Goal: Task Accomplishment & Management: Use online tool/utility

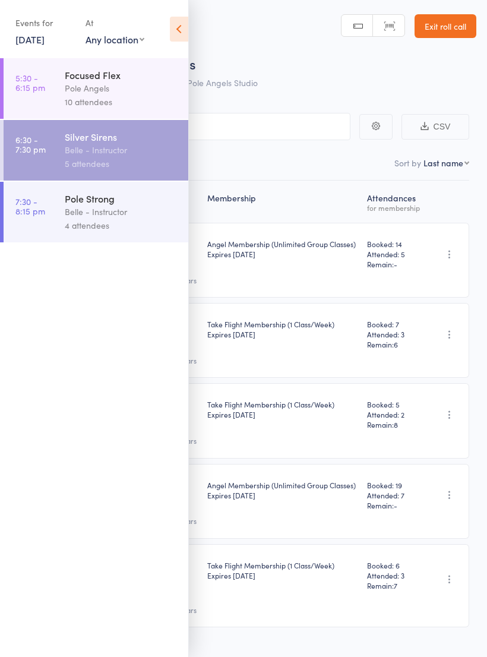
click at [66, 211] on div "Belle - Instructor" at bounding box center [122, 212] width 114 height 14
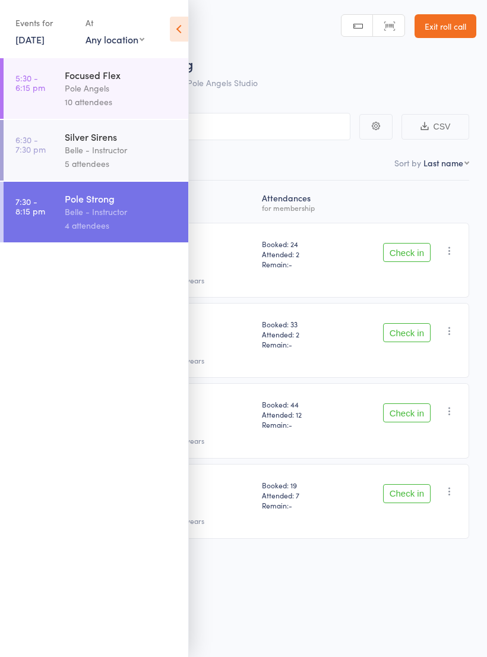
click at [295, 40] on header "Roll Call for Pole Strong [DATE] 19:30 Belle - Instructor Pole Angels Studio Ma…" at bounding box center [243, 47] width 487 height 95
click at [182, 26] on icon at bounding box center [179, 29] width 18 height 25
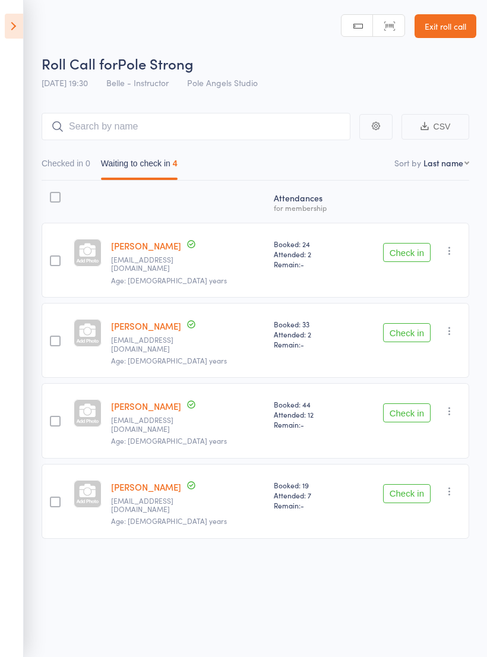
click at [400, 251] on button "Check in" at bounding box center [407, 252] width 48 height 19
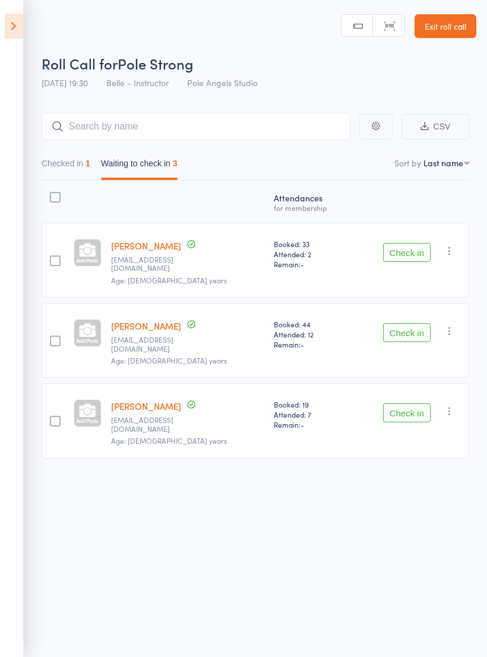
click at [408, 323] on button "Check in" at bounding box center [407, 332] width 48 height 19
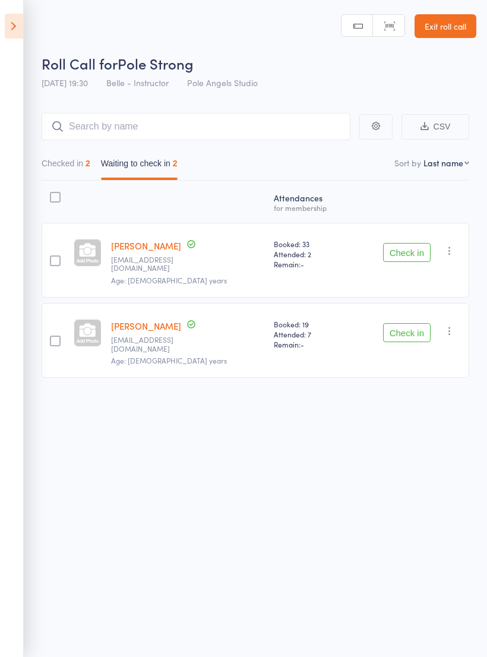
click at [408, 244] on button "Check in" at bounding box center [407, 252] width 48 height 19
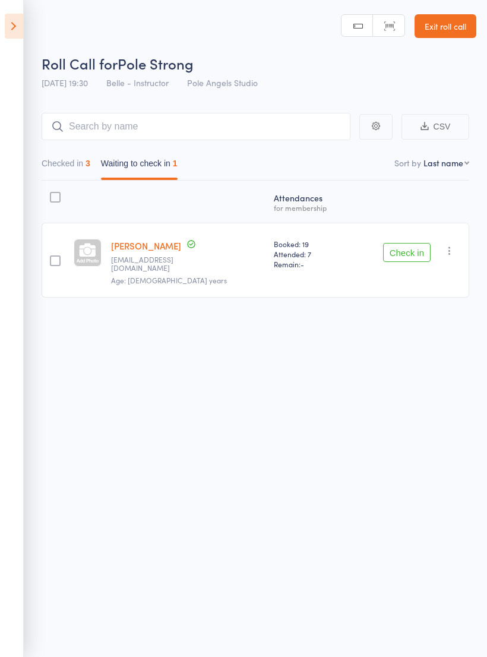
click at [411, 250] on button "Check in" at bounding box center [407, 252] width 48 height 19
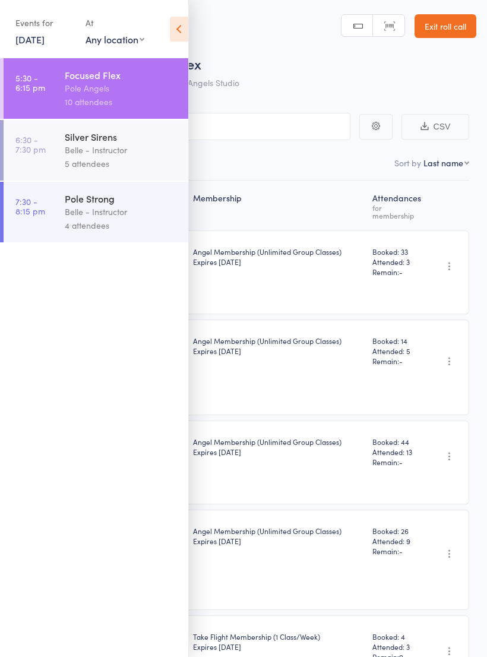
click at [114, 157] on div "Belle - Instructor" at bounding box center [122, 150] width 114 height 14
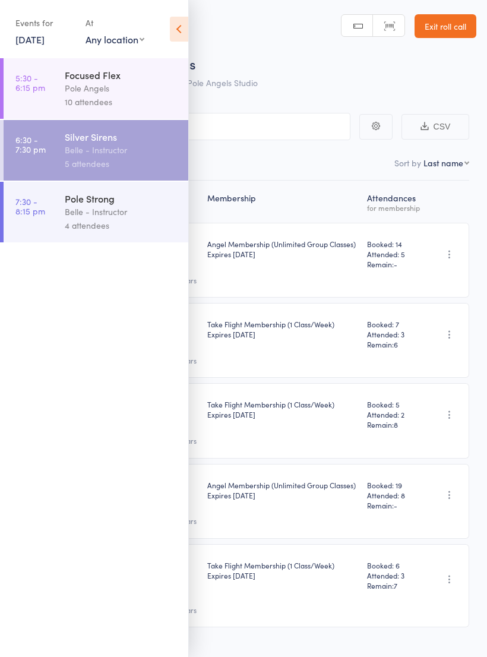
click at [331, 81] on div "Roll Call for Silver Sirens [DATE] 18:30 Belle - Instructor Pole Angels Studio" at bounding box center [259, 74] width 435 height 42
click at [324, 172] on nav "Checked in 5 Waiting to check in 0" at bounding box center [243, 166] width 462 height 27
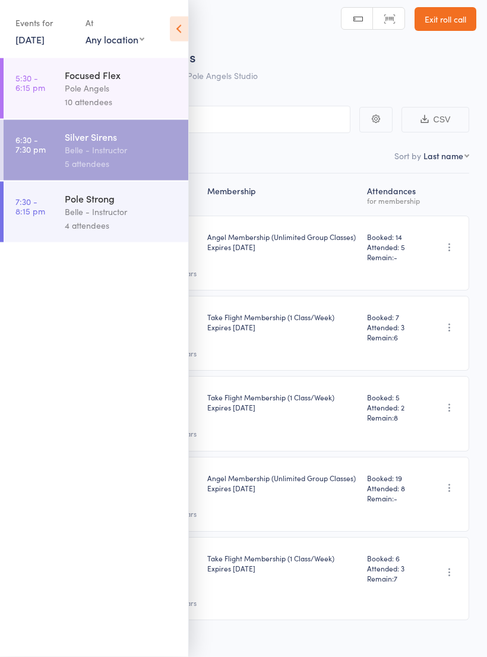
scroll to position [8, 0]
click at [181, 30] on icon at bounding box center [179, 29] width 18 height 25
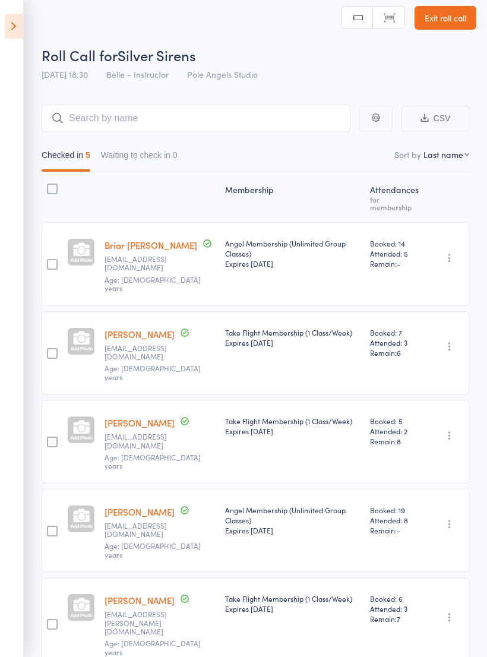
click at [18, 23] on icon at bounding box center [14, 26] width 18 height 25
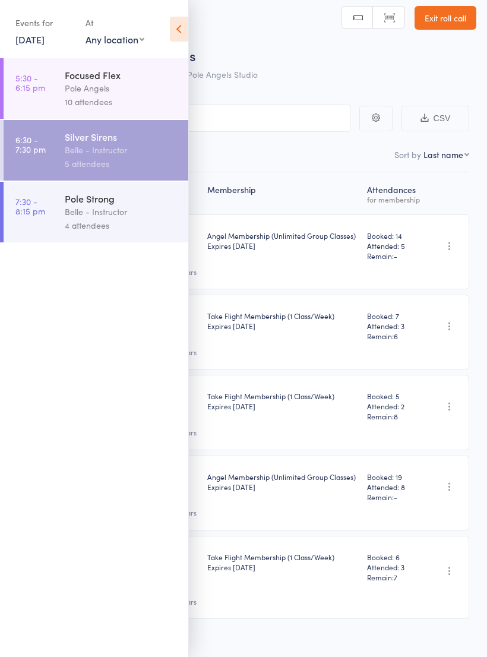
click at [130, 92] on div "Pole Angels" at bounding box center [122, 88] width 114 height 14
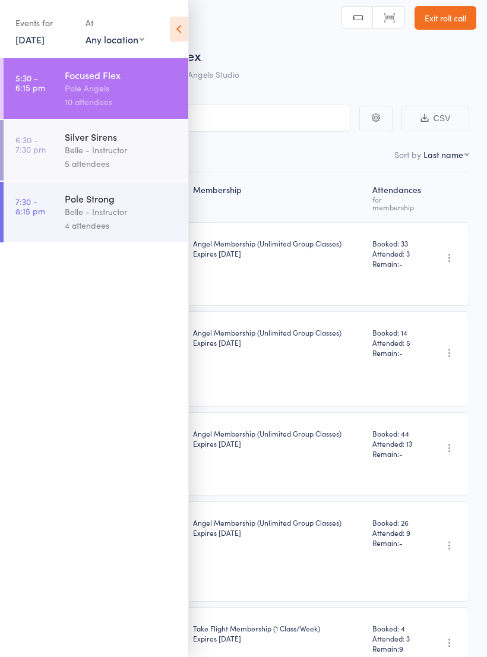
click at [175, 27] on icon at bounding box center [179, 29] width 18 height 25
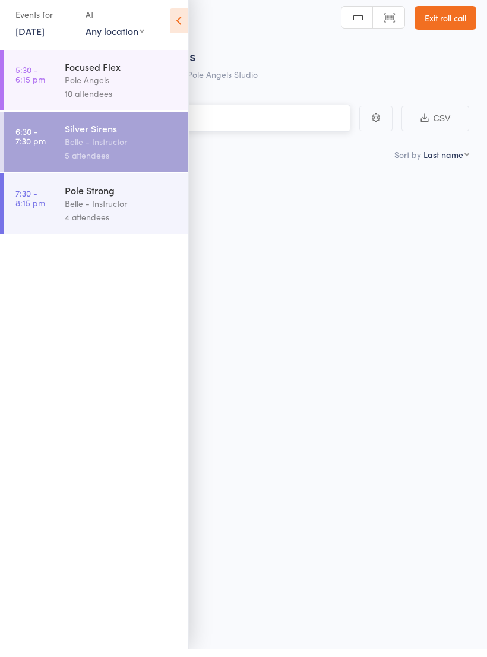
scroll to position [8, 0]
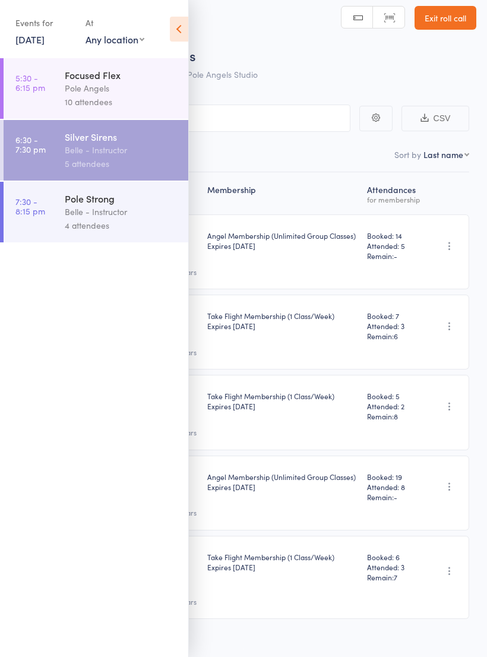
click at [115, 219] on div "Belle - Instructor" at bounding box center [122, 212] width 114 height 14
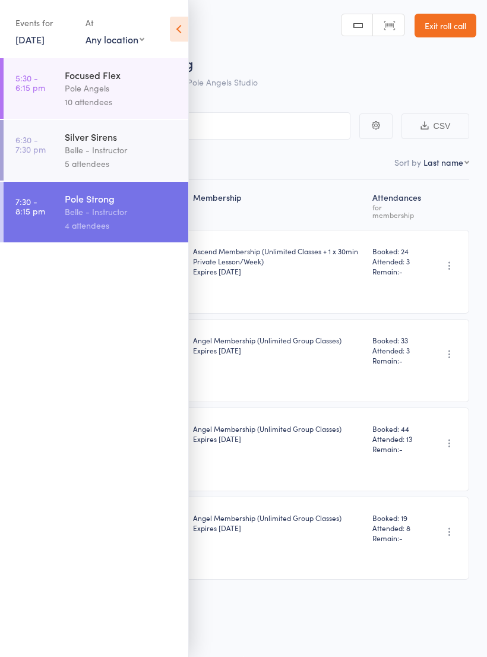
click at [184, 26] on icon at bounding box center [179, 29] width 18 height 25
